Goal: Register for event/course

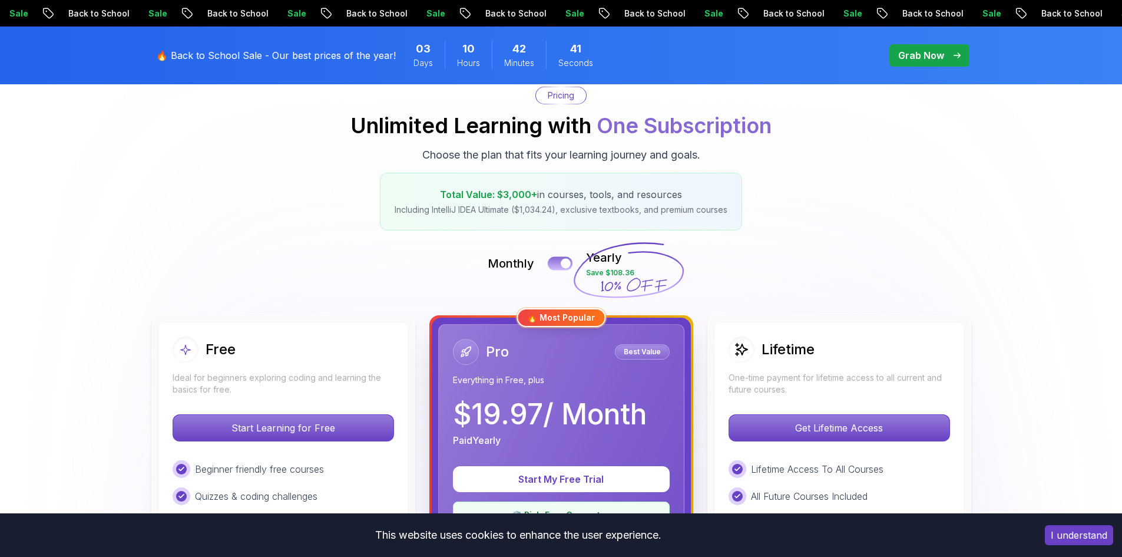
click at [560, 267] on button at bounding box center [560, 263] width 25 height 14
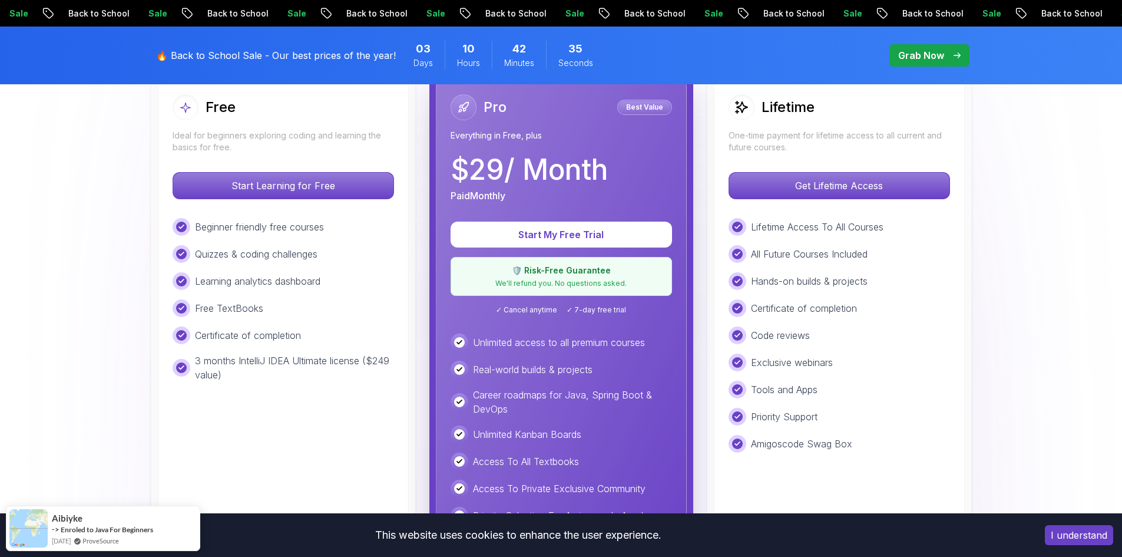
scroll to position [357, 0]
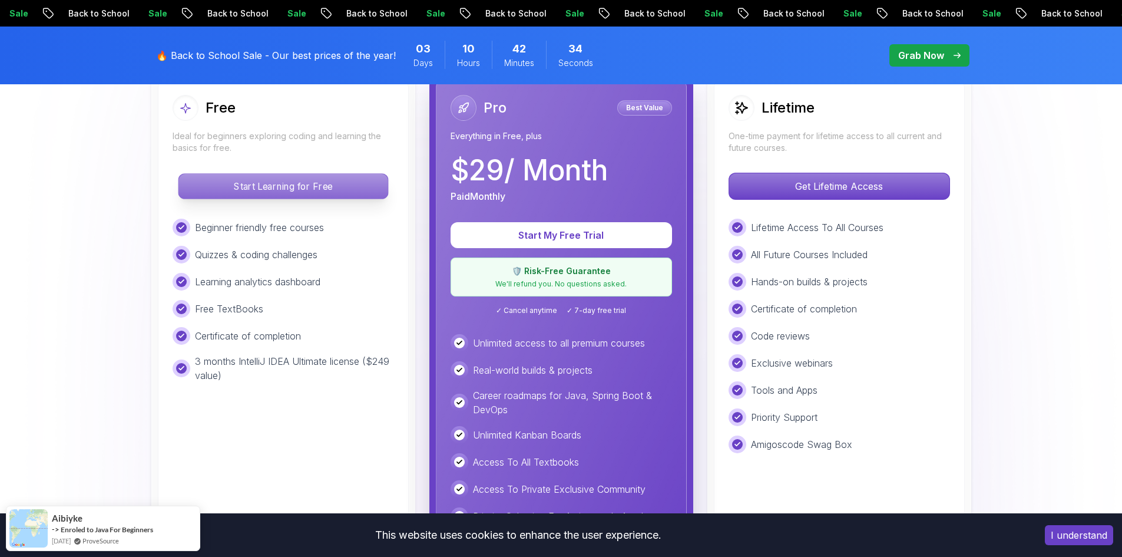
click at [273, 192] on p "Start Learning for Free" at bounding box center [283, 186] width 209 height 25
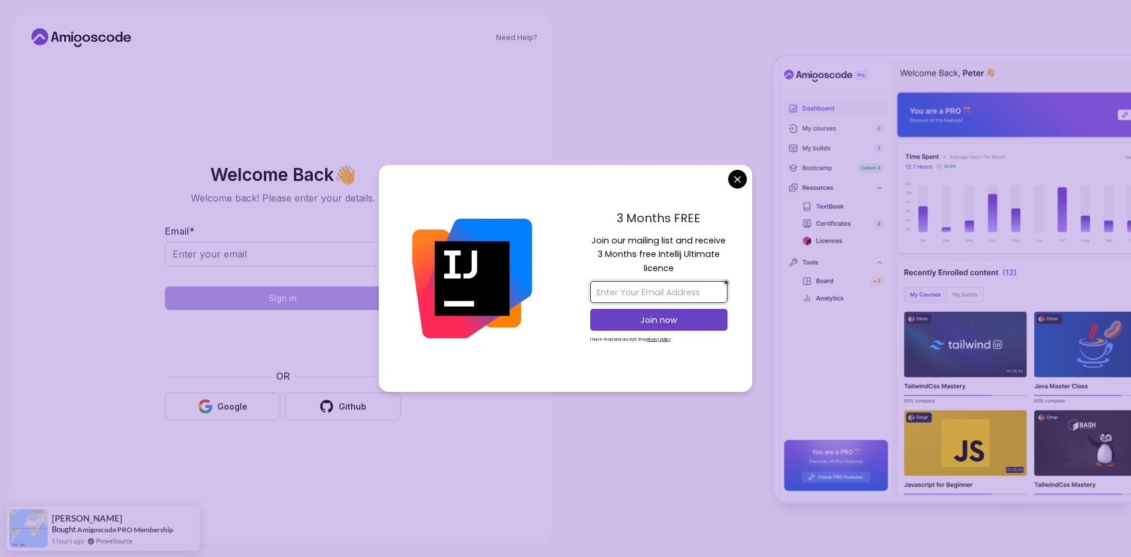
click at [663, 296] on input "email" at bounding box center [658, 292] width 137 height 22
type input "[EMAIL_ADDRESS][DOMAIN_NAME]"
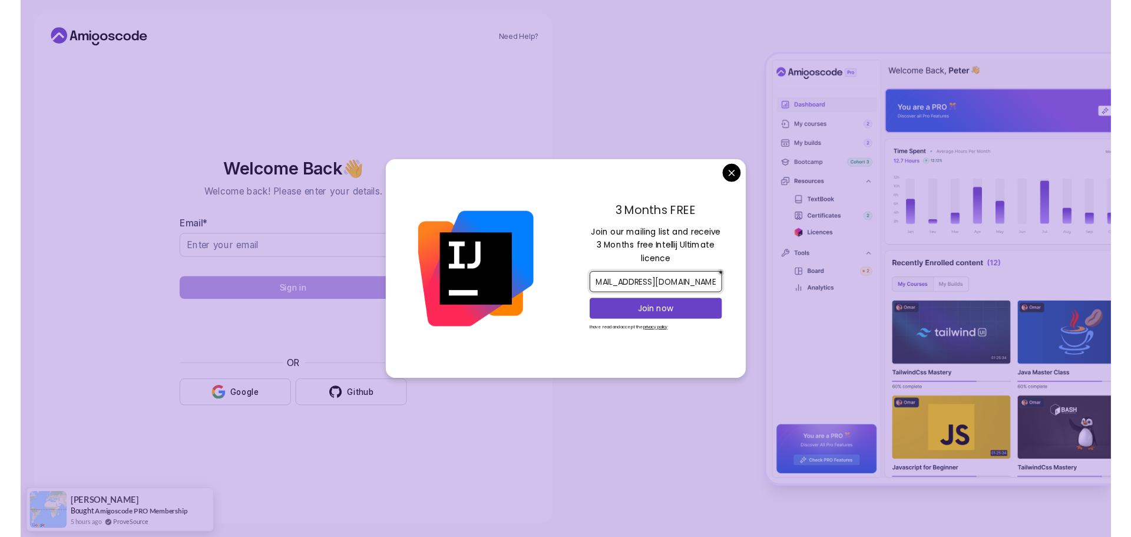
scroll to position [0, 0]
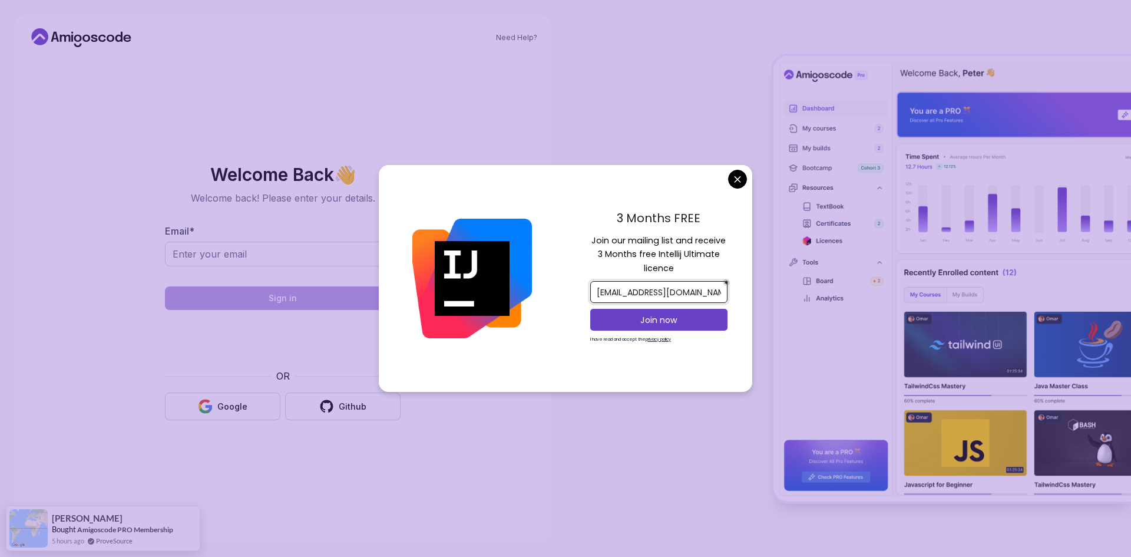
click button "Join now" at bounding box center [658, 320] width 137 height 22
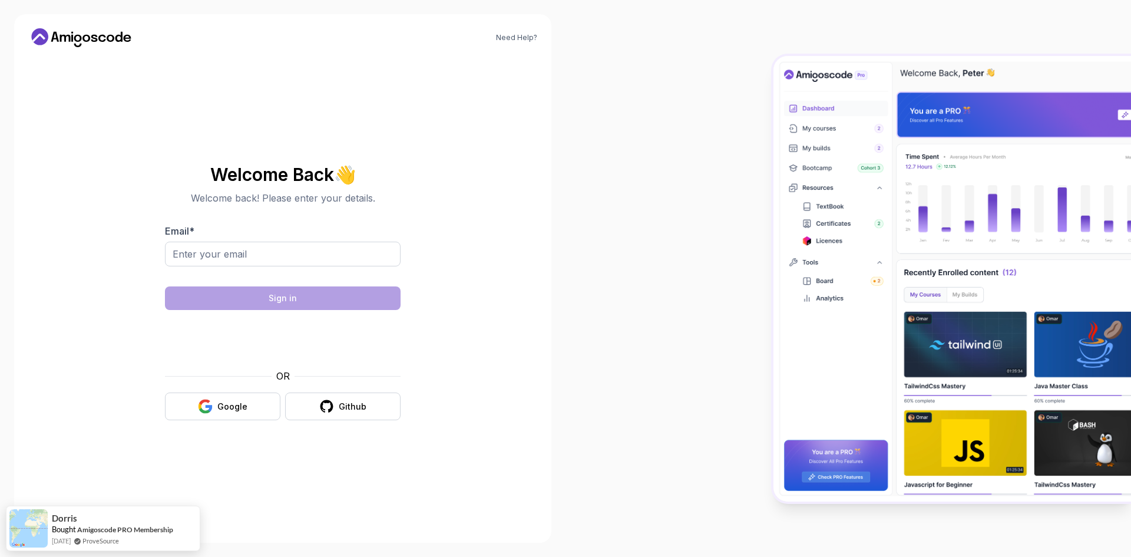
click at [654, 126] on body "Need Help? Welcome Back 👋 Welcome back! Please enter your details. Email * Sign…" at bounding box center [565, 278] width 1131 height 557
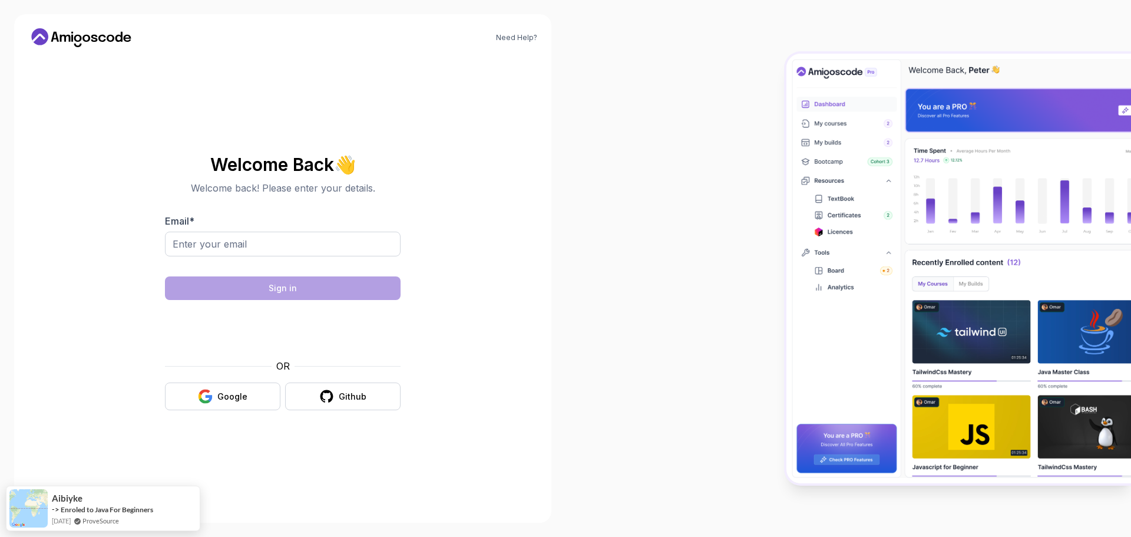
click at [737, 170] on body "Need Help? Welcome Back 👋 Welcome back! Please enter your details. Email * Sign…" at bounding box center [565, 268] width 1131 height 537
click at [263, 396] on button "Google" at bounding box center [222, 396] width 115 height 28
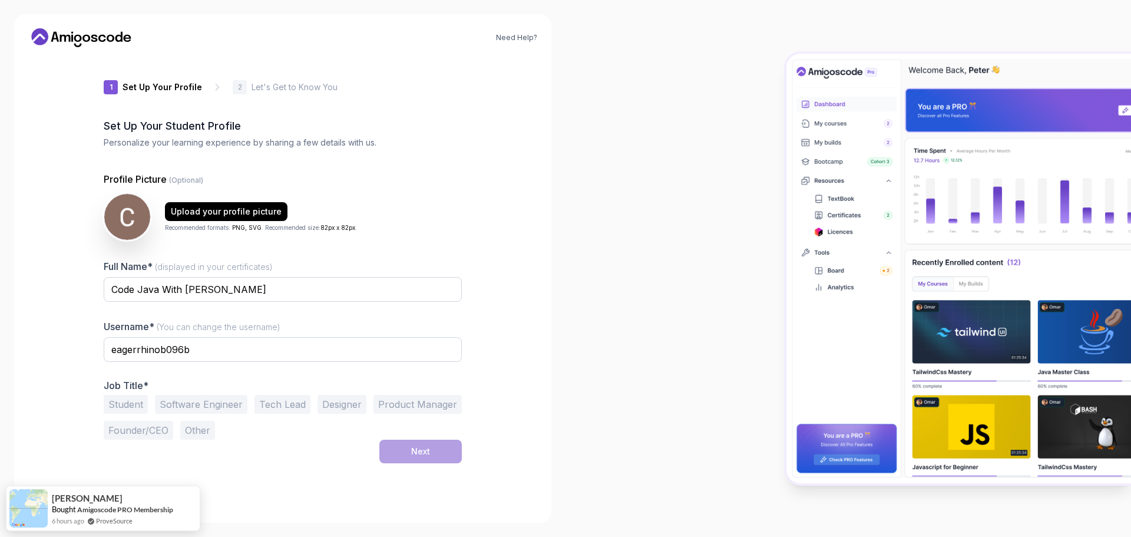
click at [392, 182] on p "Profile Picture (Optional)" at bounding box center [283, 179] width 358 height 14
click at [234, 358] on input "eagerrhinob096b" at bounding box center [283, 349] width 358 height 25
type input "Muhammad Saqib"
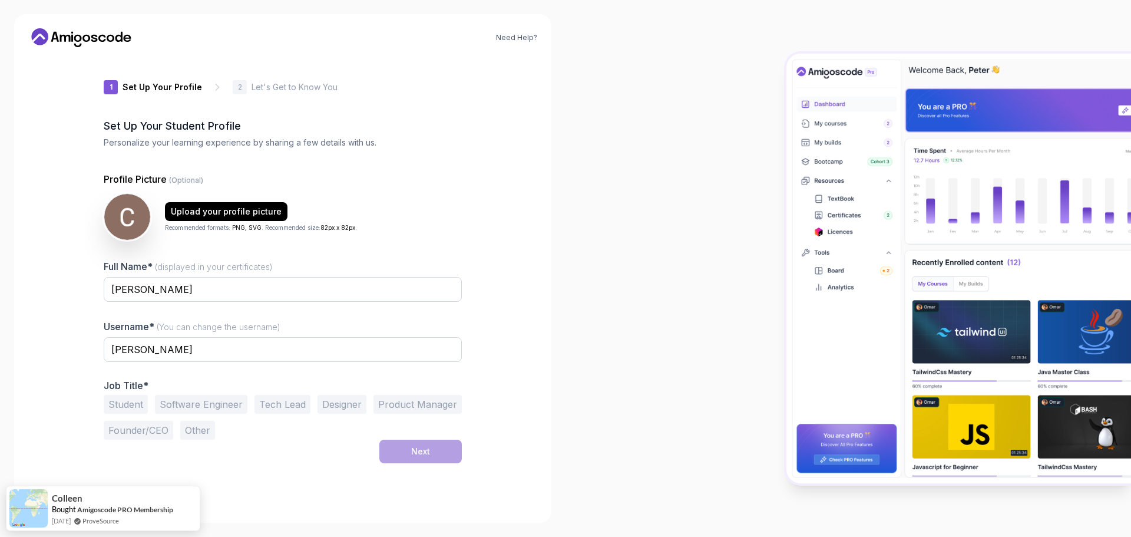
click at [211, 404] on button "Software Engineer" at bounding box center [201, 404] width 92 height 19
click at [414, 443] on button "Next" at bounding box center [420, 451] width 82 height 24
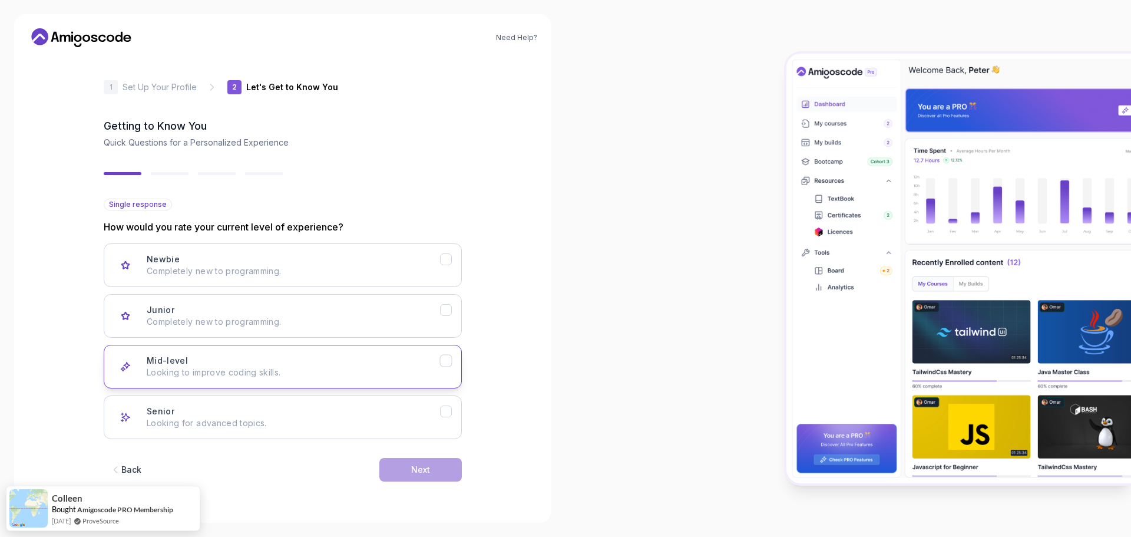
click at [335, 367] on p "Looking to improve coding skills." at bounding box center [293, 372] width 293 height 12
click at [424, 473] on div "Next" at bounding box center [420, 470] width 19 height 12
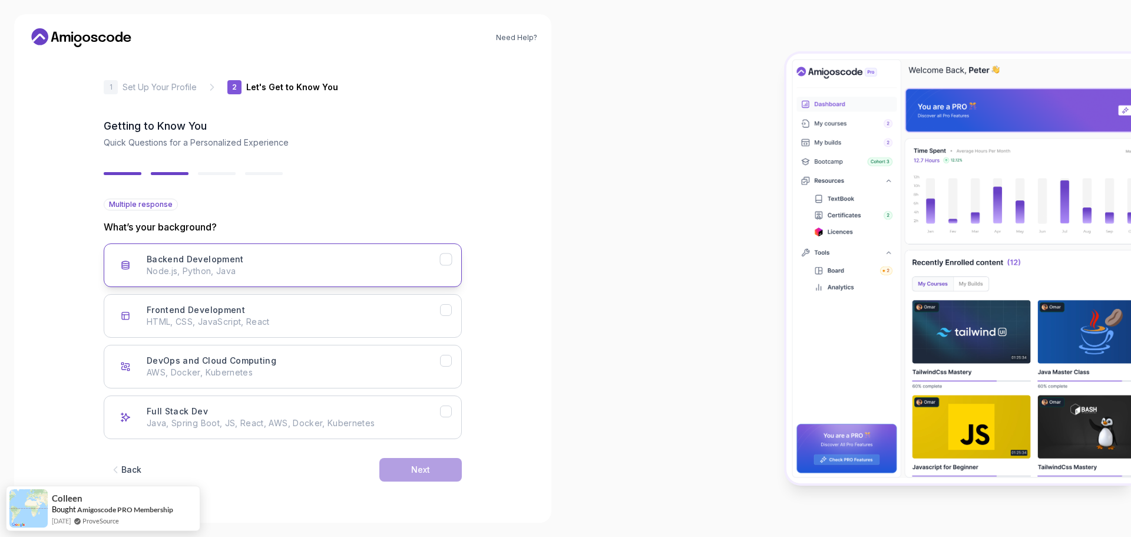
click at [310, 262] on div "Backend Development Node.js, Python, Java" at bounding box center [293, 265] width 293 height 24
click at [405, 467] on button "Next" at bounding box center [420, 470] width 82 height 24
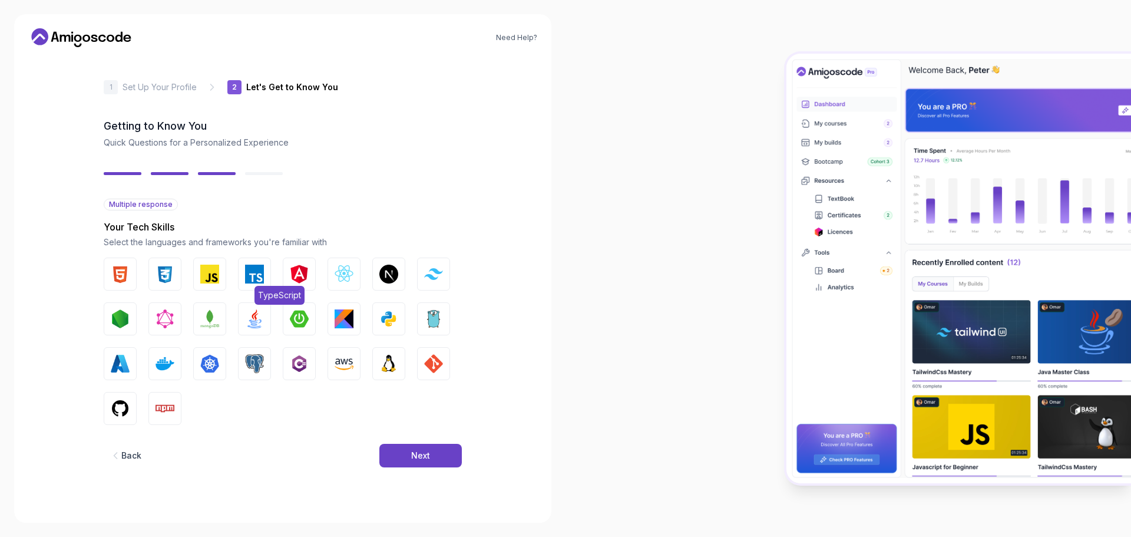
click at [263, 276] on img "button" at bounding box center [254, 274] width 19 height 19
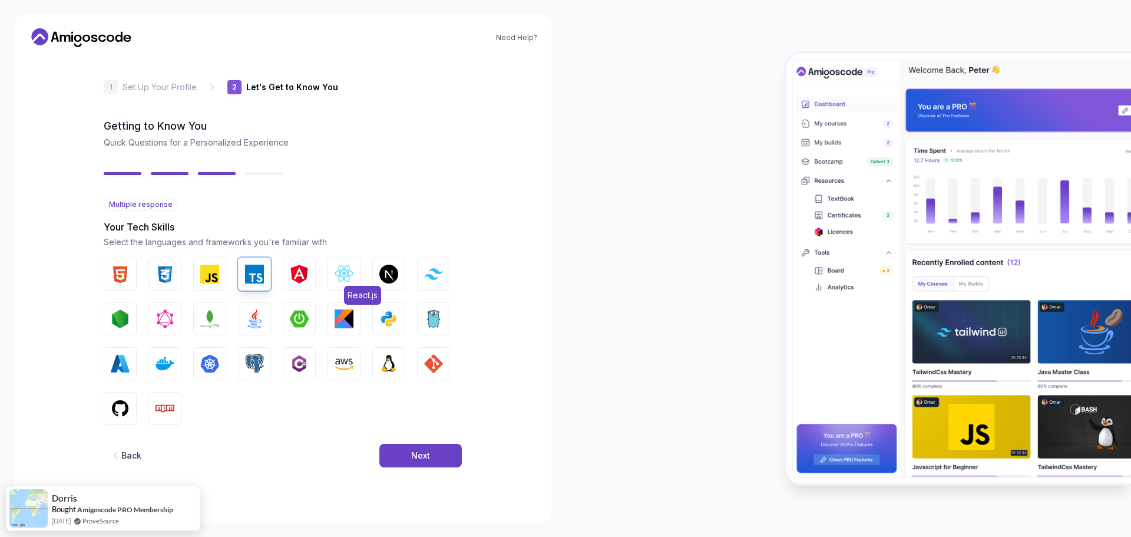
click at [335, 278] on img "button" at bounding box center [344, 274] width 19 height 19
click at [252, 319] on img "button" at bounding box center [254, 318] width 19 height 19
click at [293, 318] on img "button" at bounding box center [299, 318] width 19 height 19
click at [250, 366] on img "button" at bounding box center [254, 363] width 19 height 19
click at [437, 369] on img "button" at bounding box center [433, 363] width 19 height 19
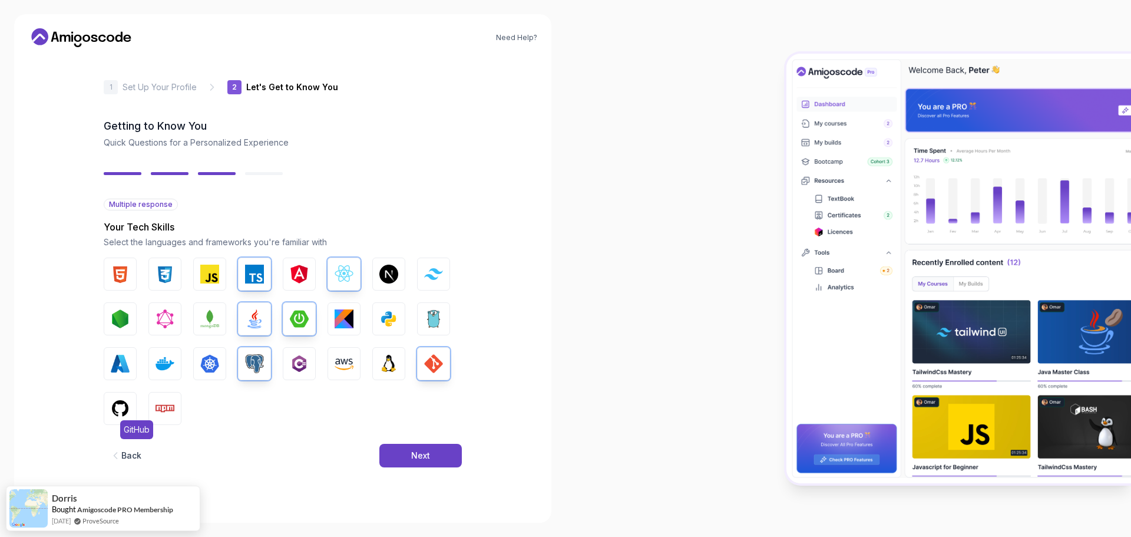
click at [127, 417] on img "button" at bounding box center [120, 408] width 19 height 19
click at [180, 374] on button "Docker" at bounding box center [164, 363] width 33 height 33
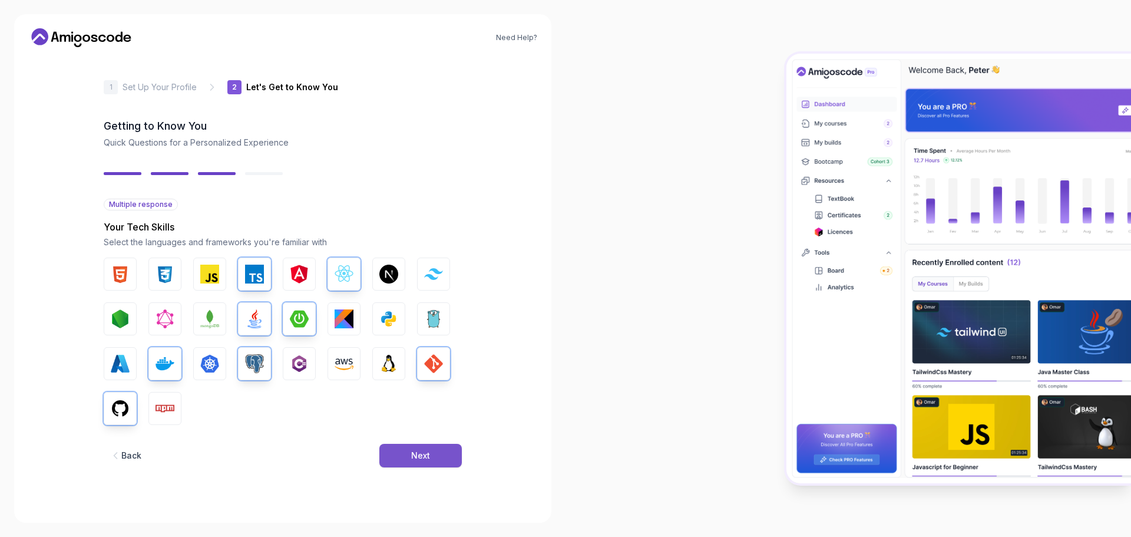
click at [427, 461] on button "Next" at bounding box center [420, 456] width 82 height 24
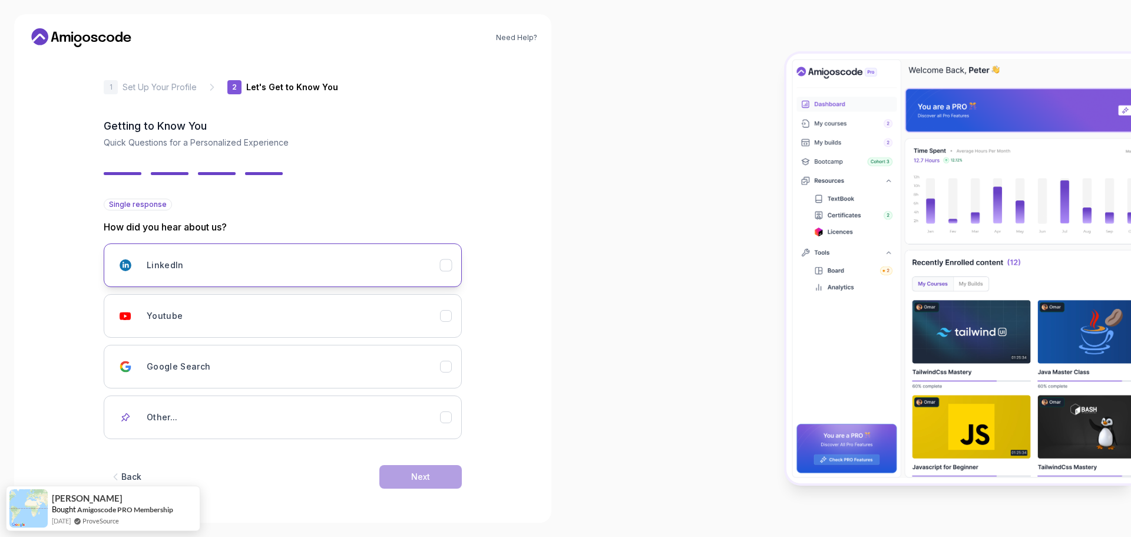
click at [318, 270] on div "LinkedIn" at bounding box center [293, 265] width 293 height 24
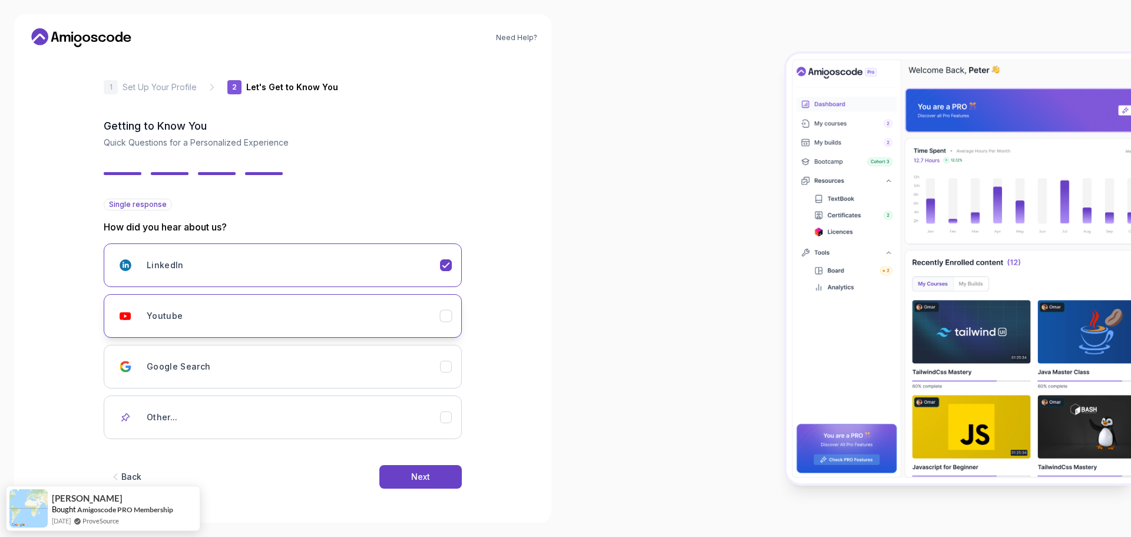
click at [310, 310] on div "Youtube" at bounding box center [293, 316] width 293 height 24
click at [421, 467] on button "Next" at bounding box center [420, 477] width 82 height 24
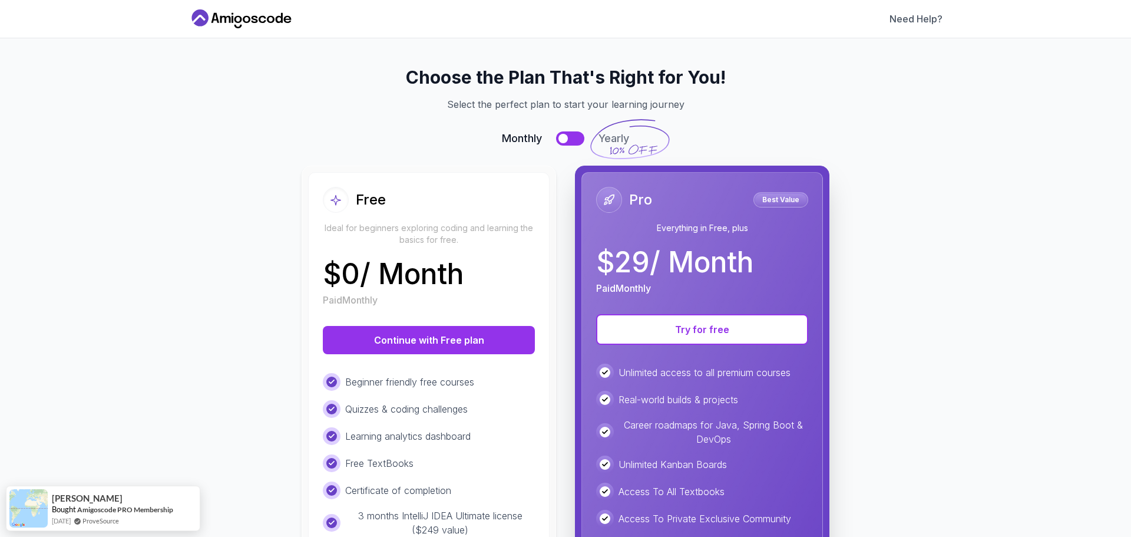
click at [421, 467] on div "Free TextBooks" at bounding box center [429, 463] width 212 height 18
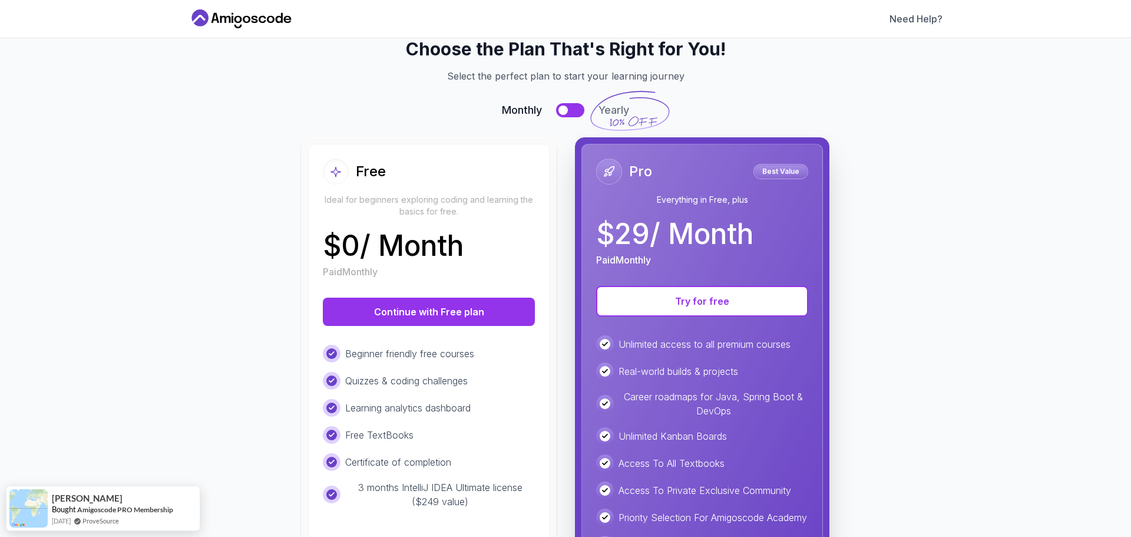
scroll to position [29, 0]
click at [408, 302] on button "Continue with Free plan" at bounding box center [429, 311] width 212 height 28
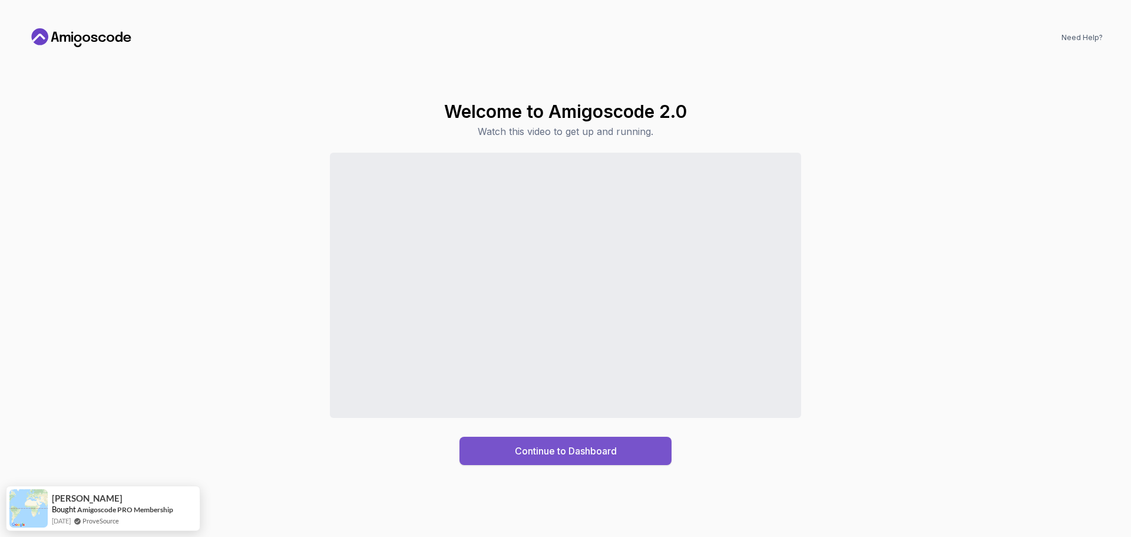
click at [505, 442] on button "Continue to Dashboard" at bounding box center [566, 451] width 212 height 28
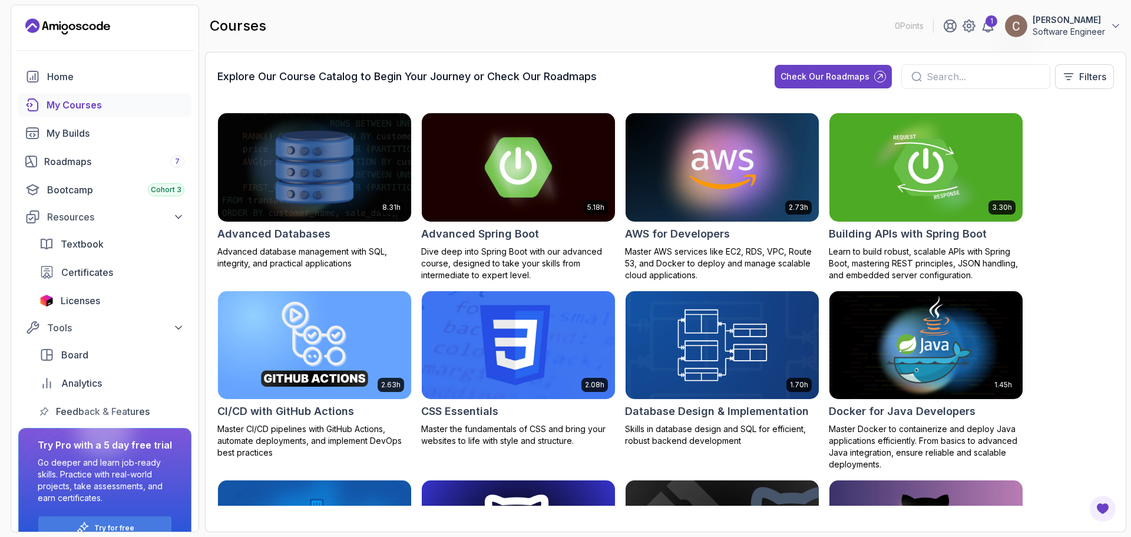
click at [474, 226] on h2 "Advanced Spring Boot" at bounding box center [480, 234] width 118 height 16
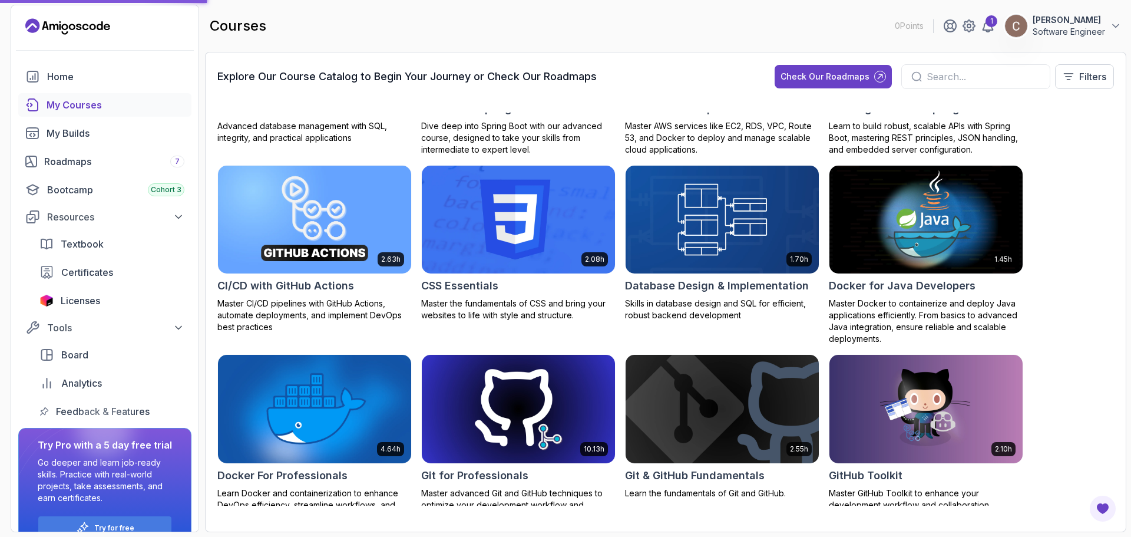
scroll to position [134, 0]
